Goal: Complete application form

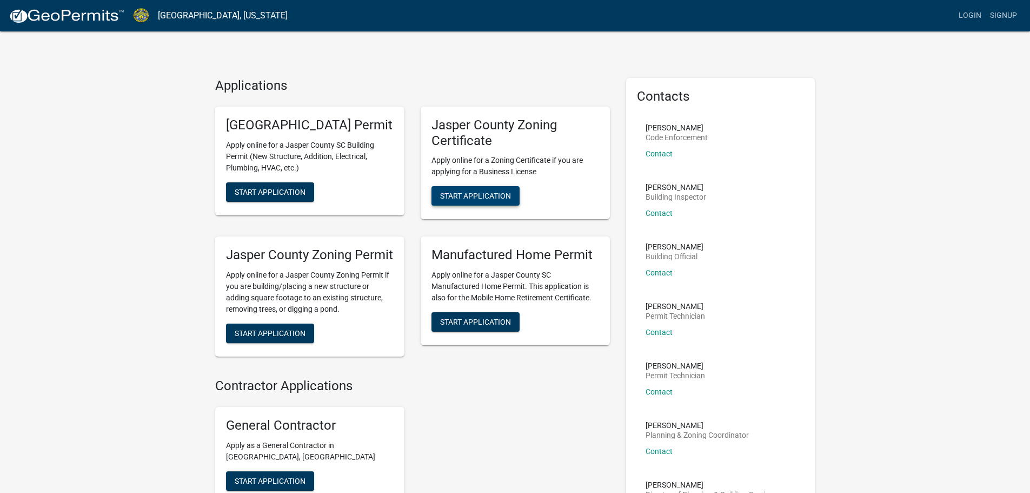
click at [471, 196] on span "Start Application" at bounding box center [475, 195] width 71 height 9
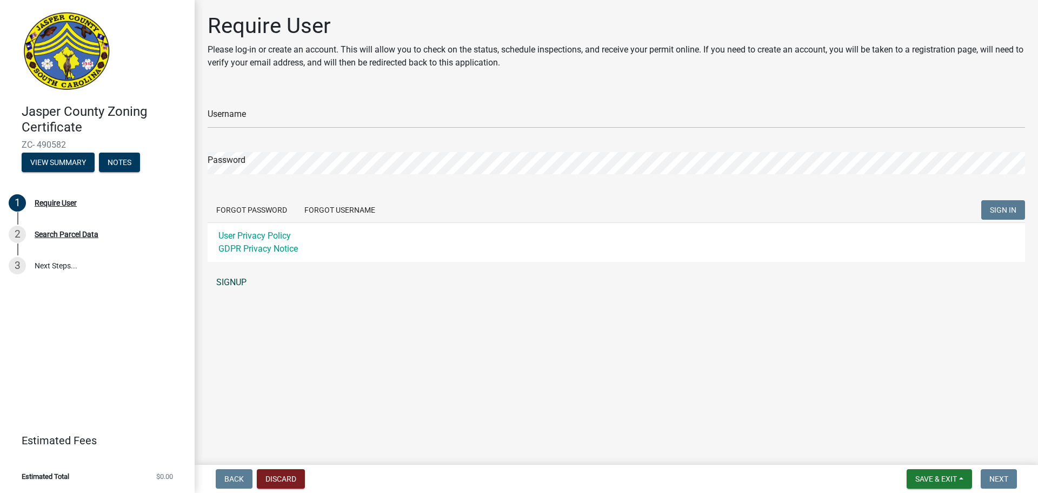
click at [237, 281] on link "SIGNUP" at bounding box center [617, 282] width 818 height 22
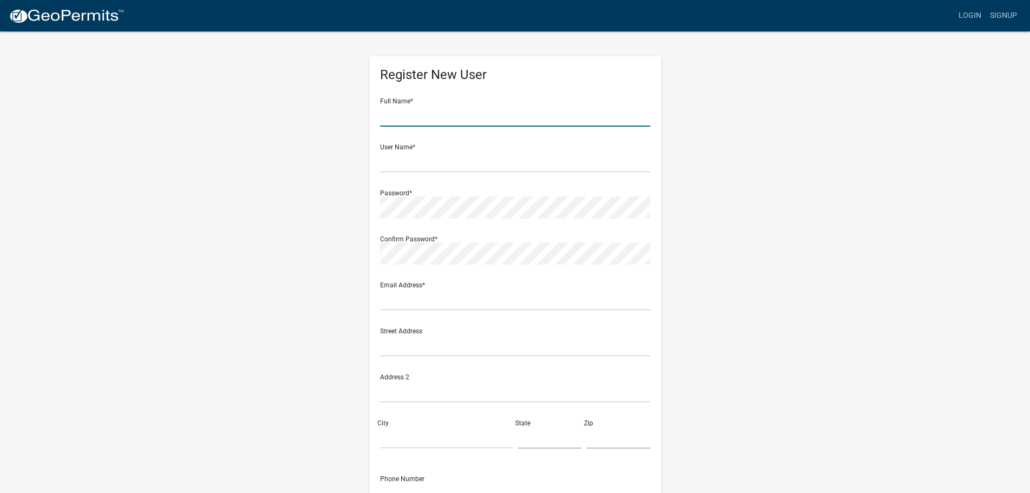
click at [482, 114] on input "text" at bounding box center [515, 115] width 270 height 22
type input "[PERSON_NAME]"
type input "Riterug"
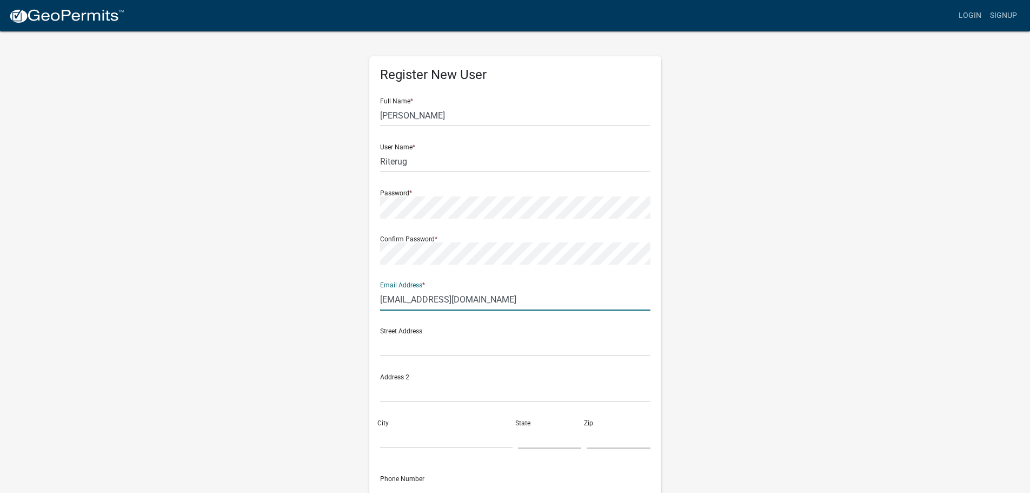
type input "[EMAIL_ADDRESS][DOMAIN_NAME]"
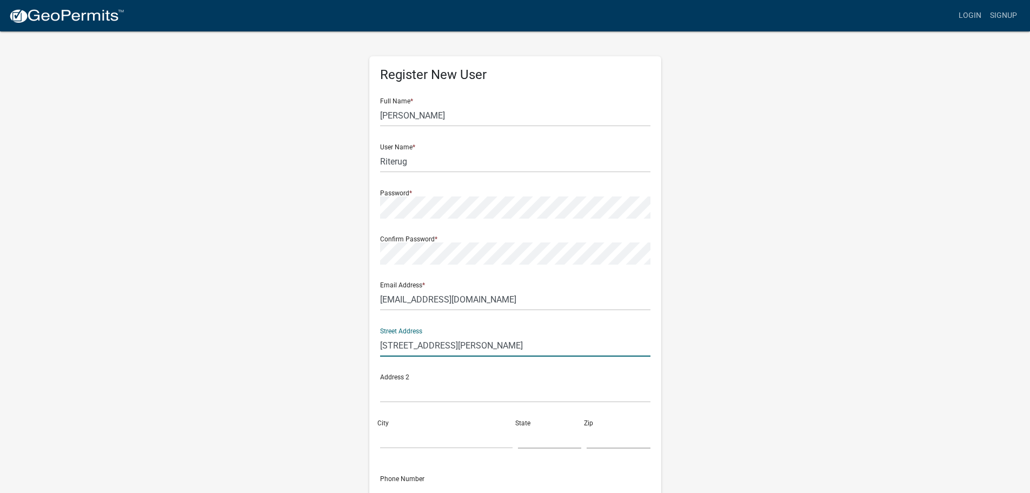
type input "[STREET_ADDRESS][PERSON_NAME]"
type input "Whitehall"
type input "OH"
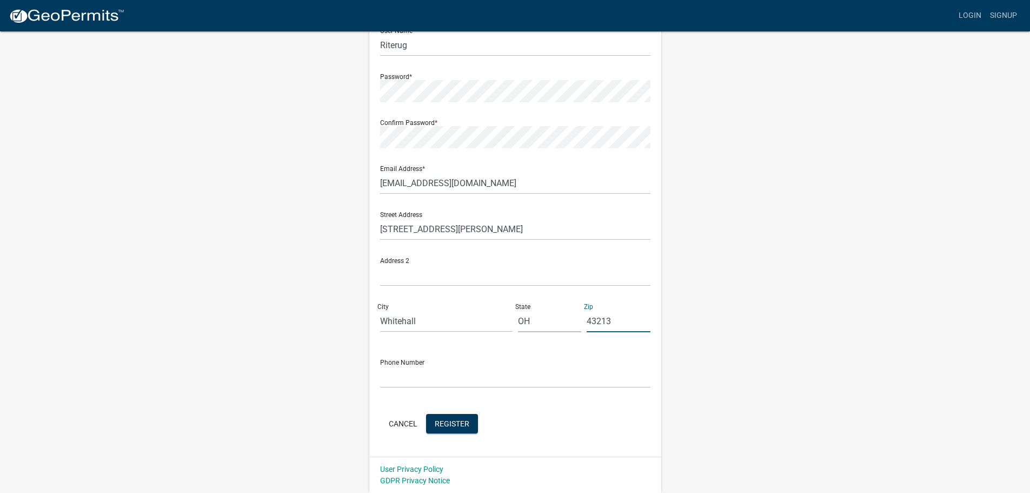
type input "43213"
click at [473, 376] on input "text" at bounding box center [515, 377] width 270 height 22
type input "6145734404"
click at [444, 422] on span "Register" at bounding box center [452, 422] width 35 height 9
click at [458, 421] on span "Register" at bounding box center [452, 422] width 35 height 9
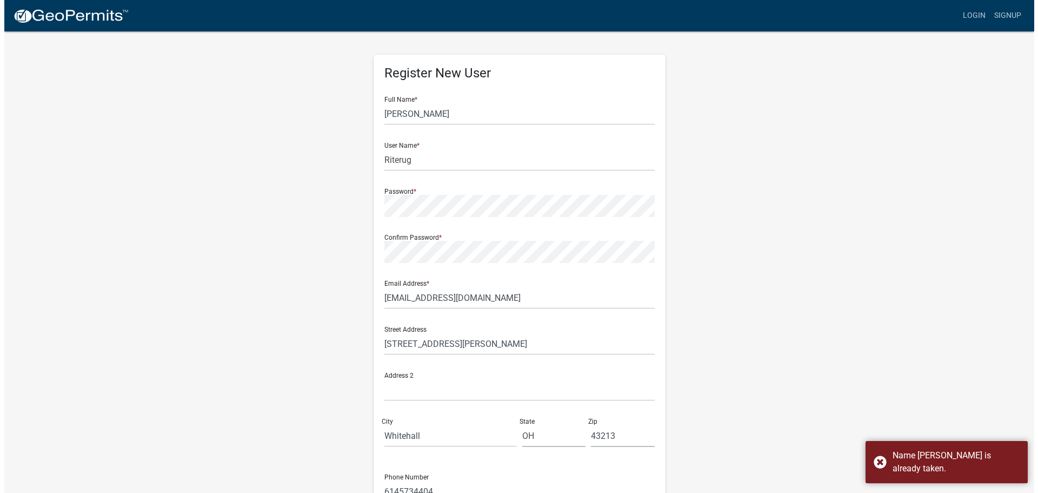
scroll to position [0, 0]
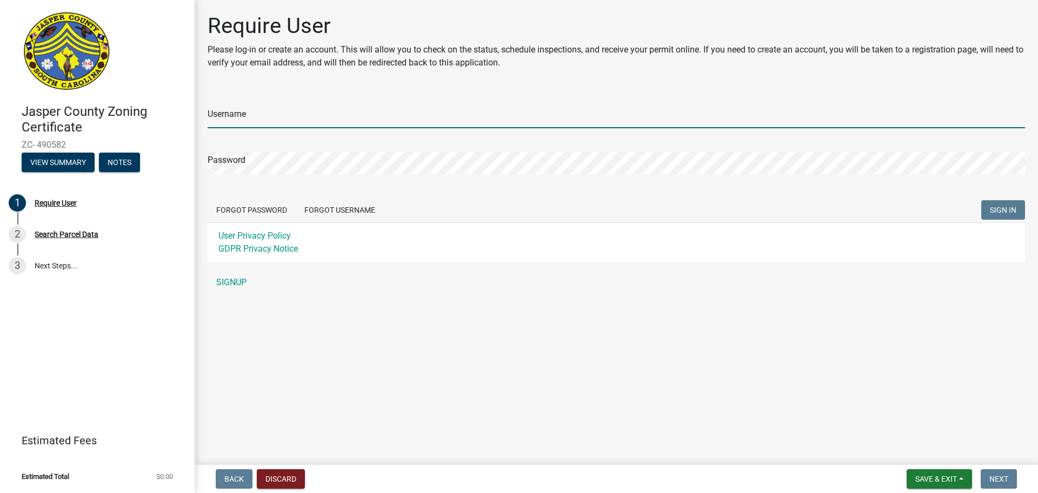
click at [380, 124] on input "Username" at bounding box center [617, 117] width 818 height 22
click at [257, 105] on div "Username" at bounding box center [617, 109] width 818 height 37
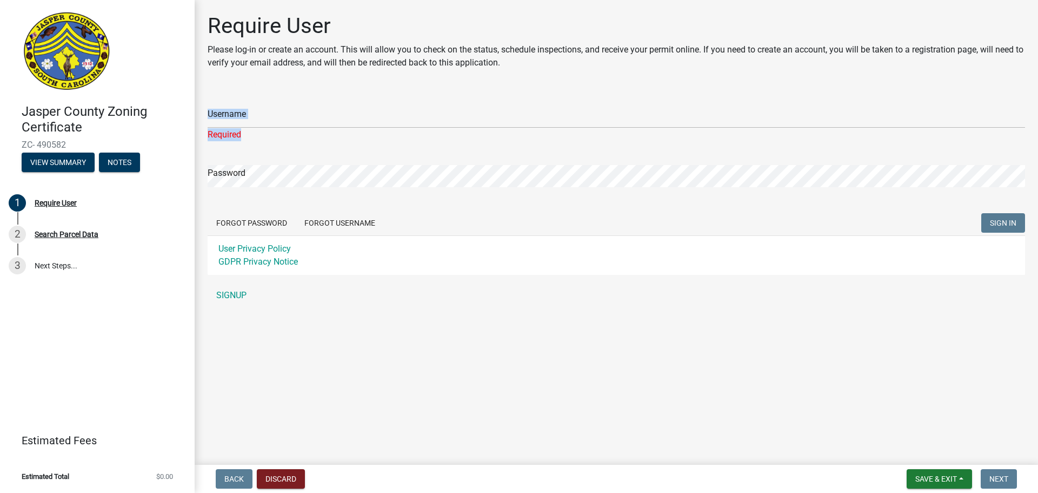
click at [257, 126] on div "Username Required" at bounding box center [617, 116] width 818 height 50
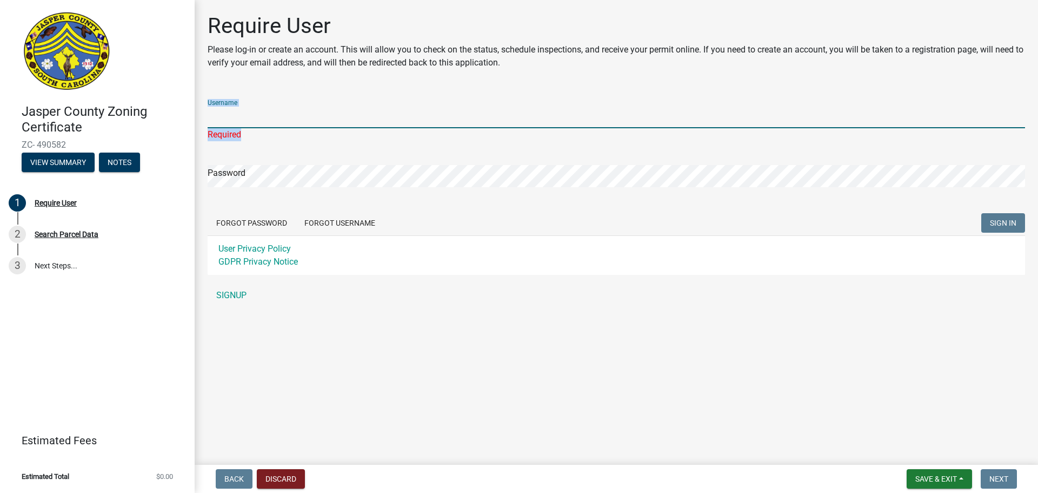
click at [258, 116] on input "Username" at bounding box center [617, 117] width 818 height 22
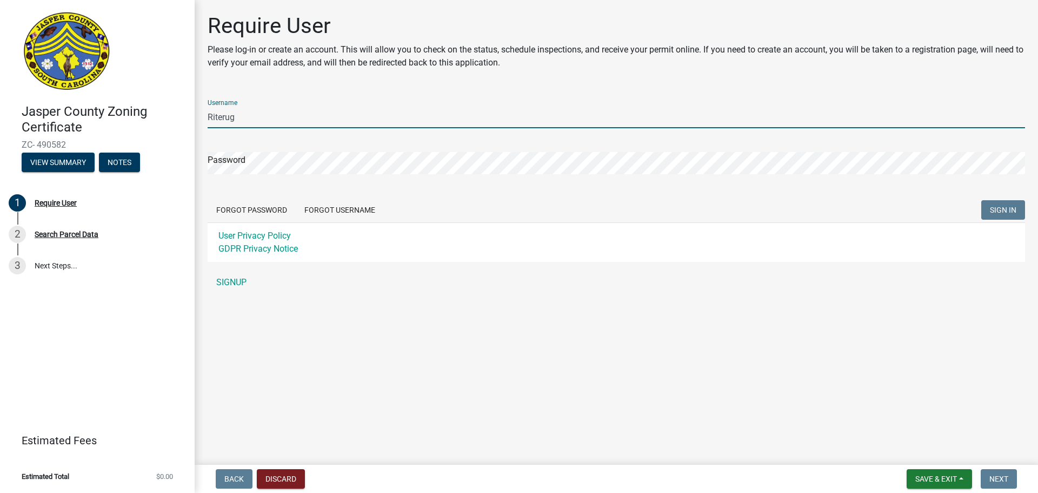
type input "Riterug"
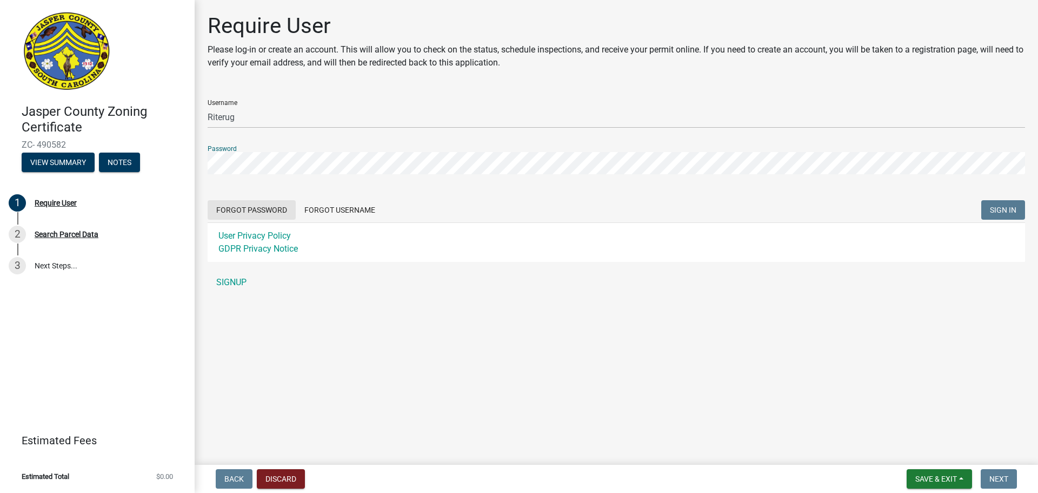
click at [271, 214] on button "Forgot Password" at bounding box center [252, 209] width 88 height 19
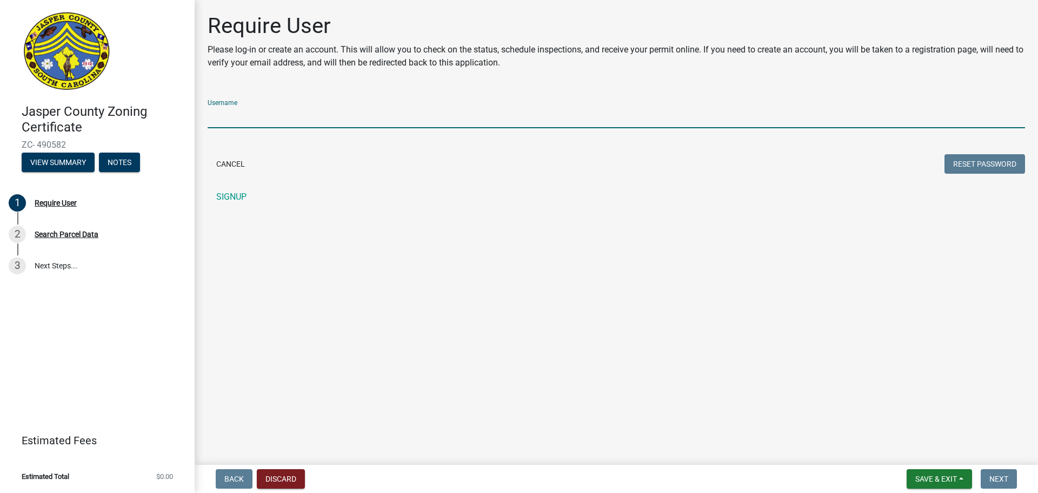
click at [256, 122] on input "Username" at bounding box center [617, 117] width 818 height 22
type input "Riterug"
click at [971, 165] on button "Reset Password" at bounding box center [985, 163] width 81 height 19
